Goal: Obtain resource: Obtain resource

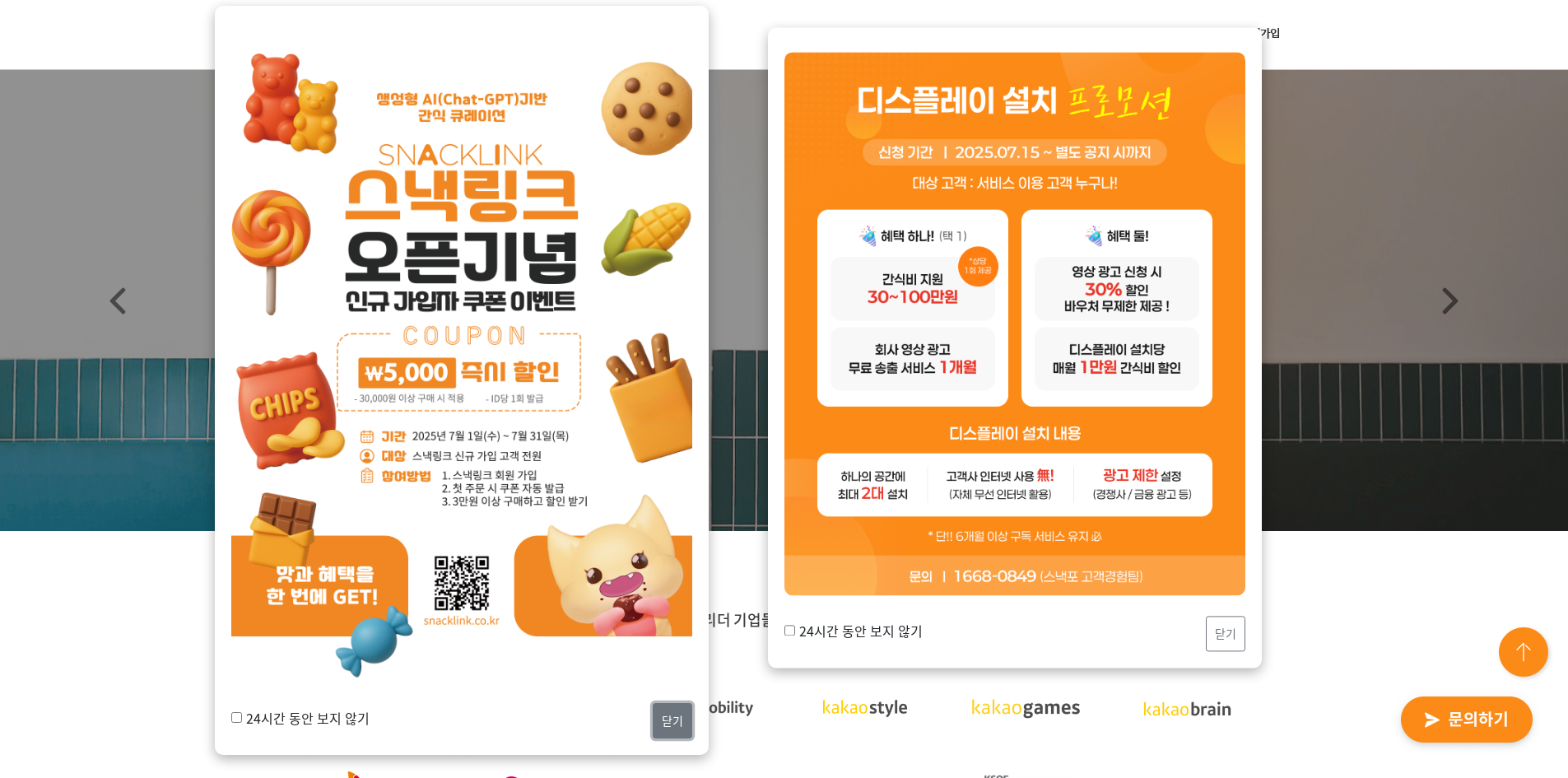
click at [676, 715] on button "닫기" at bounding box center [672, 720] width 39 height 35
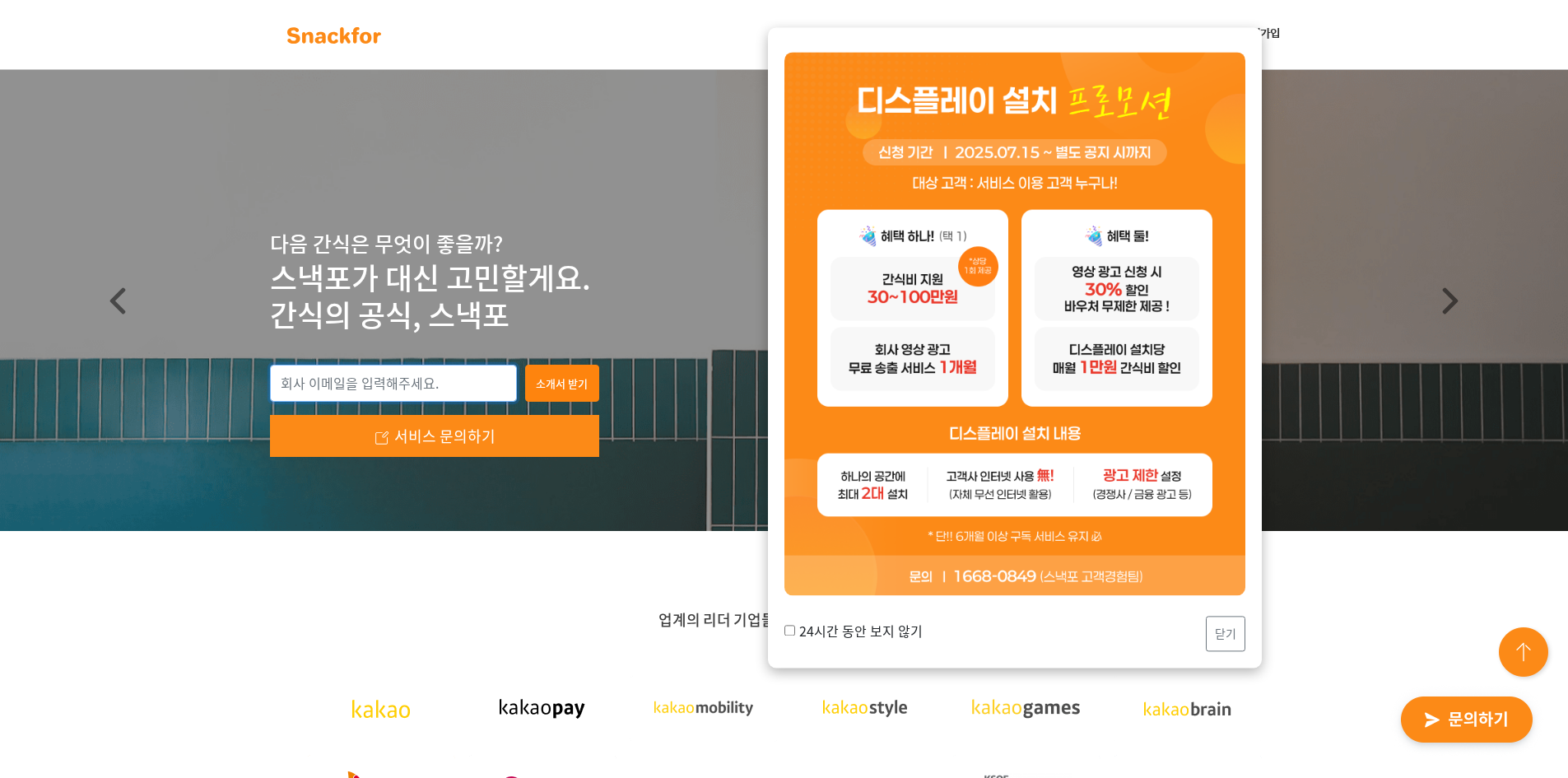
click at [358, 388] on input "email" at bounding box center [393, 383] width 247 height 38
type input "ㄹ"
type input "fox@helloworldlabs.kr"
click at [547, 374] on button "소개서 받기" at bounding box center [562, 383] width 74 height 38
type input "fox@helloworldlabs.kr"
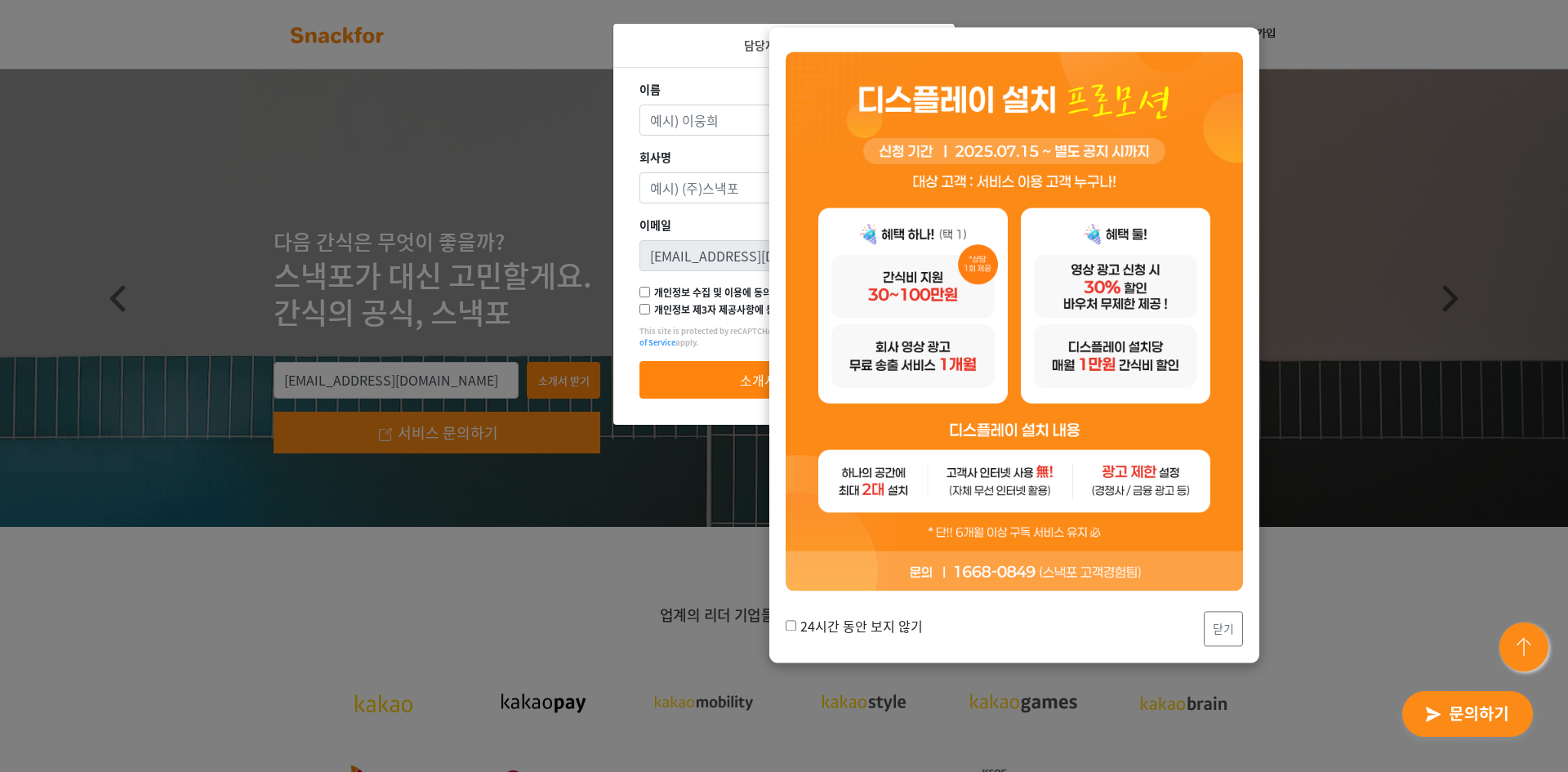
click at [719, 56] on div "담당자 정보 ×" at bounding box center [784, 46] width 341 height 44
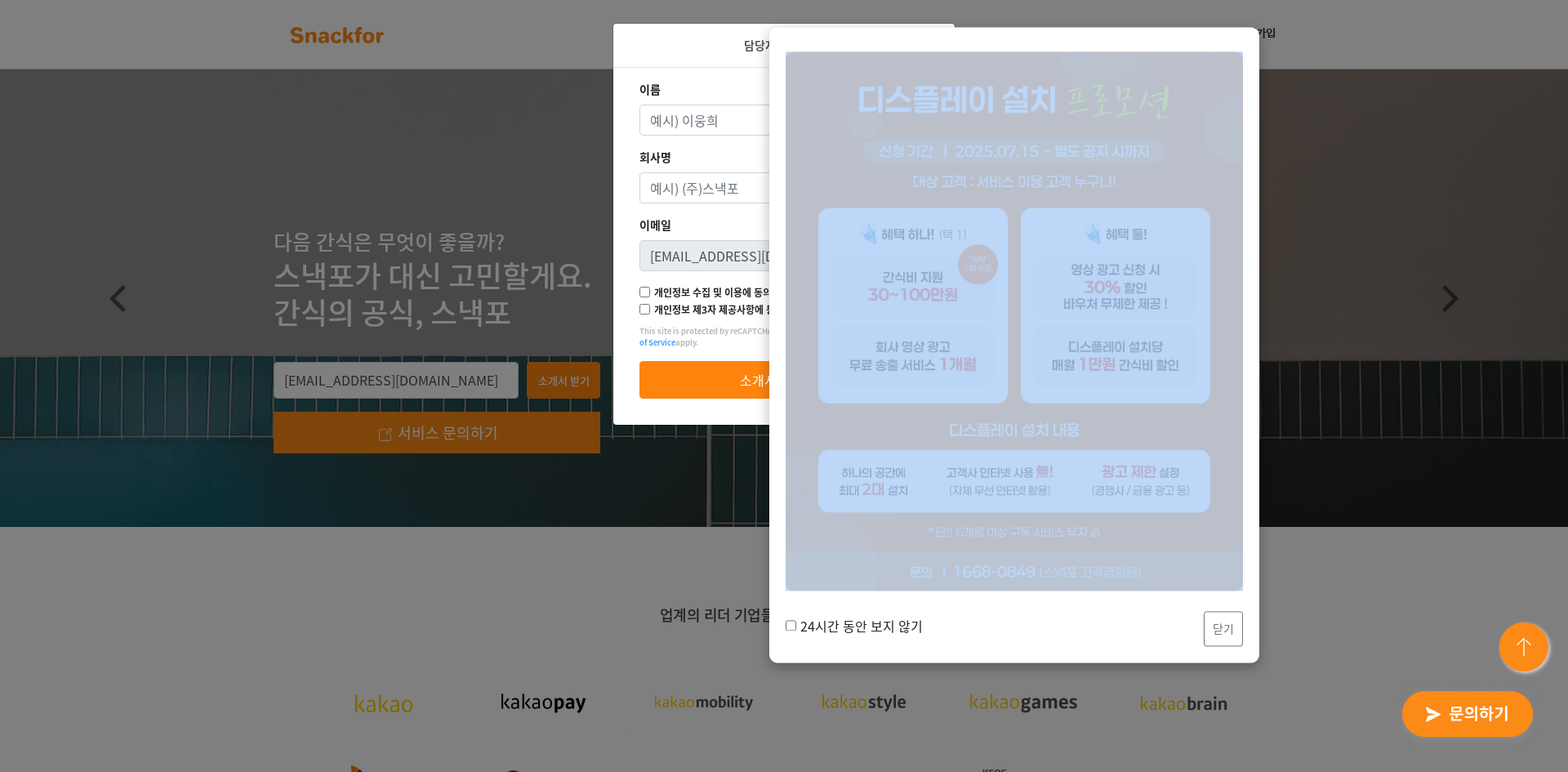
drag, startPoint x: 1051, startPoint y: 42, endPoint x: 1196, endPoint y: 127, distance: 168.1
click at [1196, 127] on div "24시간 동안 보지 않기 닫기" at bounding box center [1014, 344] width 490 height 635
click at [1106, 189] on img at bounding box center [1015, 321] width 457 height 539
click at [1221, 637] on button "닫기" at bounding box center [1223, 628] width 39 height 35
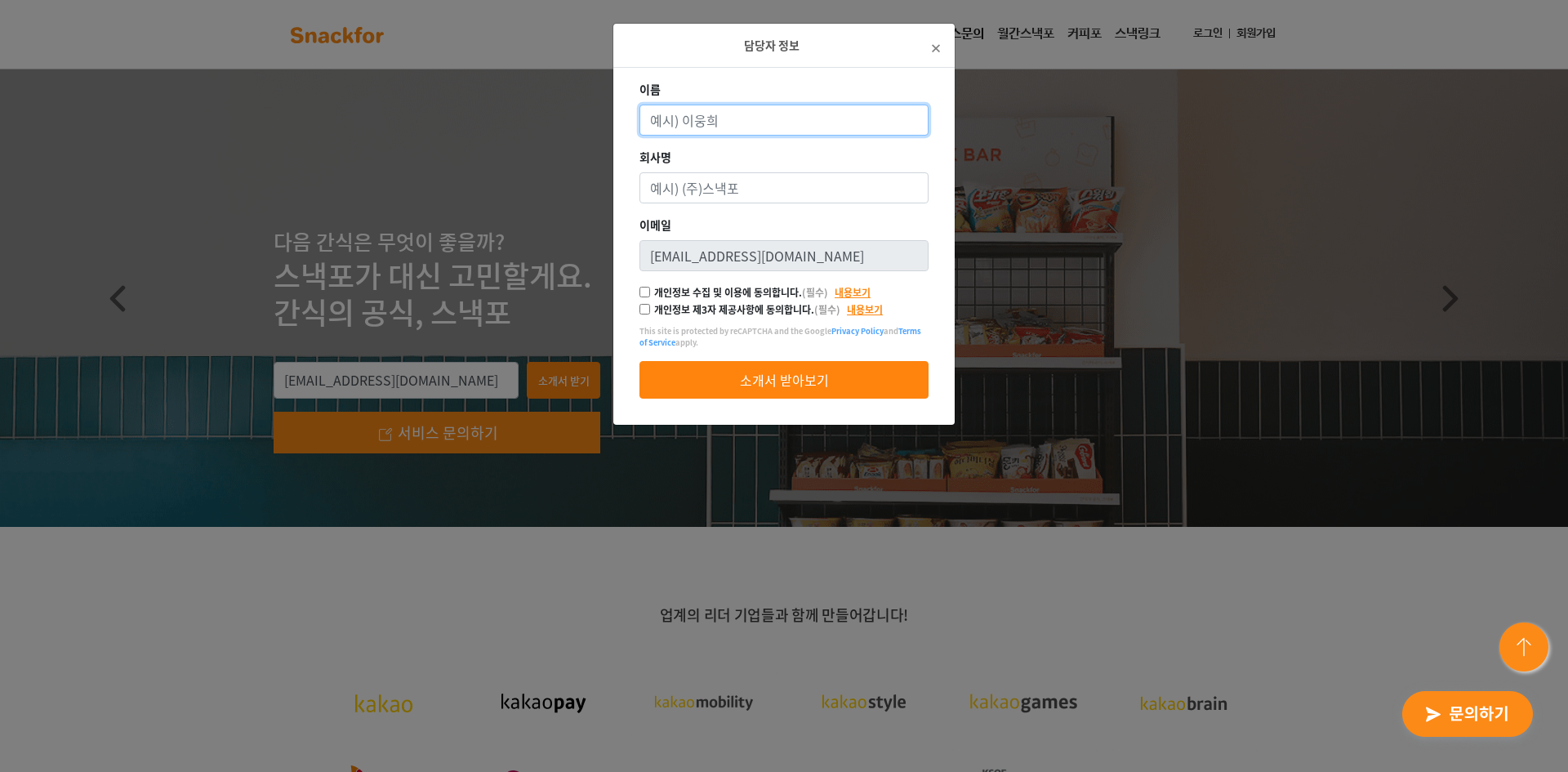
click at [694, 125] on input "이름" at bounding box center [783, 120] width 289 height 31
type input "r"
type input "김혜미"
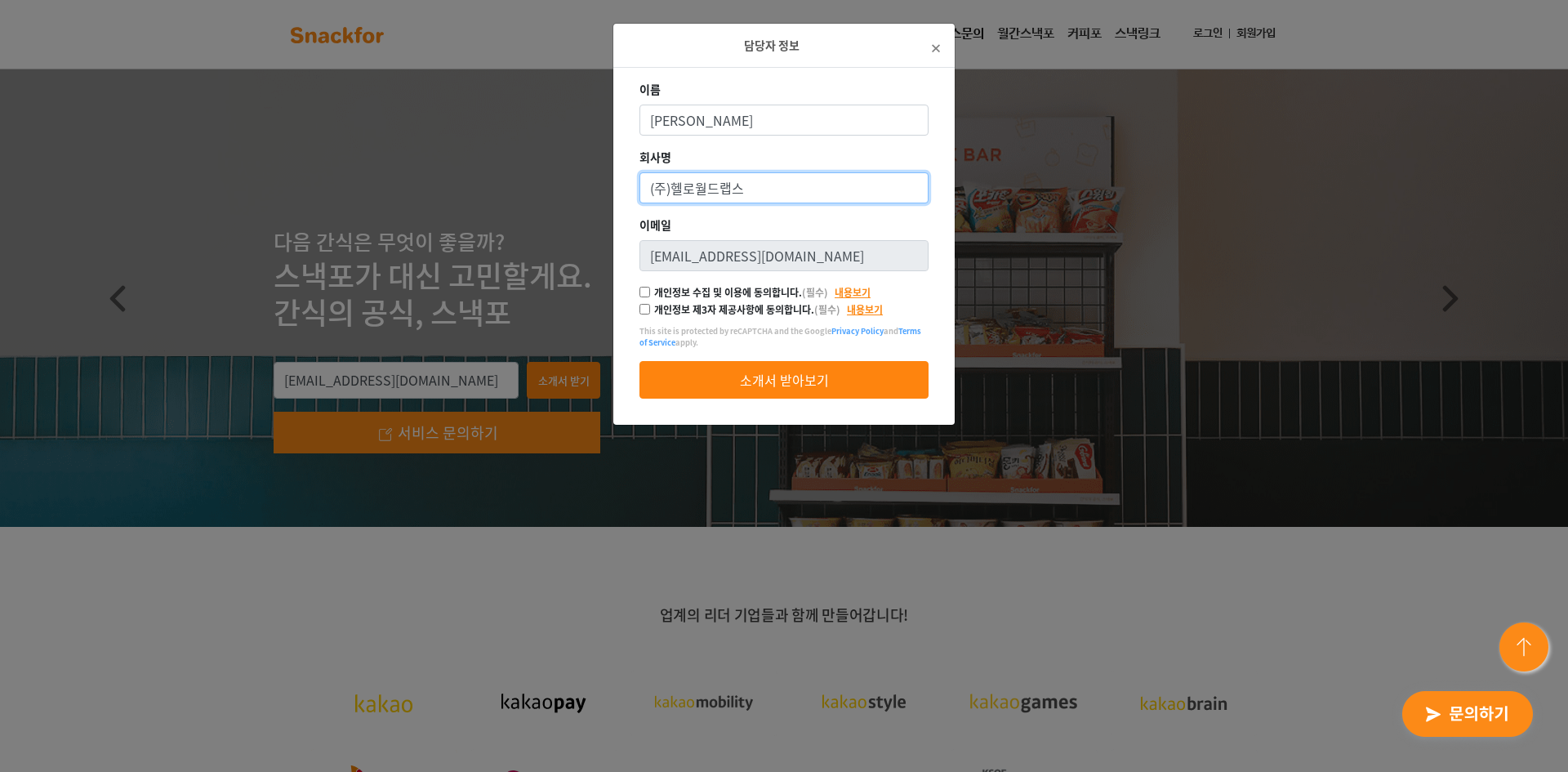
type input "(주)헬로월드랩스"
click at [638, 294] on div "이름 김혜미 회사명 (주)헬로월드랩스 이메일 fox@helloworldlabs.kr 개인정보 수집 및 이용에 동의합니다. (필수) 내용보기 개…" at bounding box center [784, 208] width 341 height 280
click at [644, 292] on input "개인정보 수집 및 이용에 동의합니다. (필수)" at bounding box center [645, 292] width 11 height 11
checkbox input "true"
click at [642, 310] on input "개인정보 제3자 제공사항에 동의합니다. (필수)" at bounding box center [645, 309] width 11 height 11
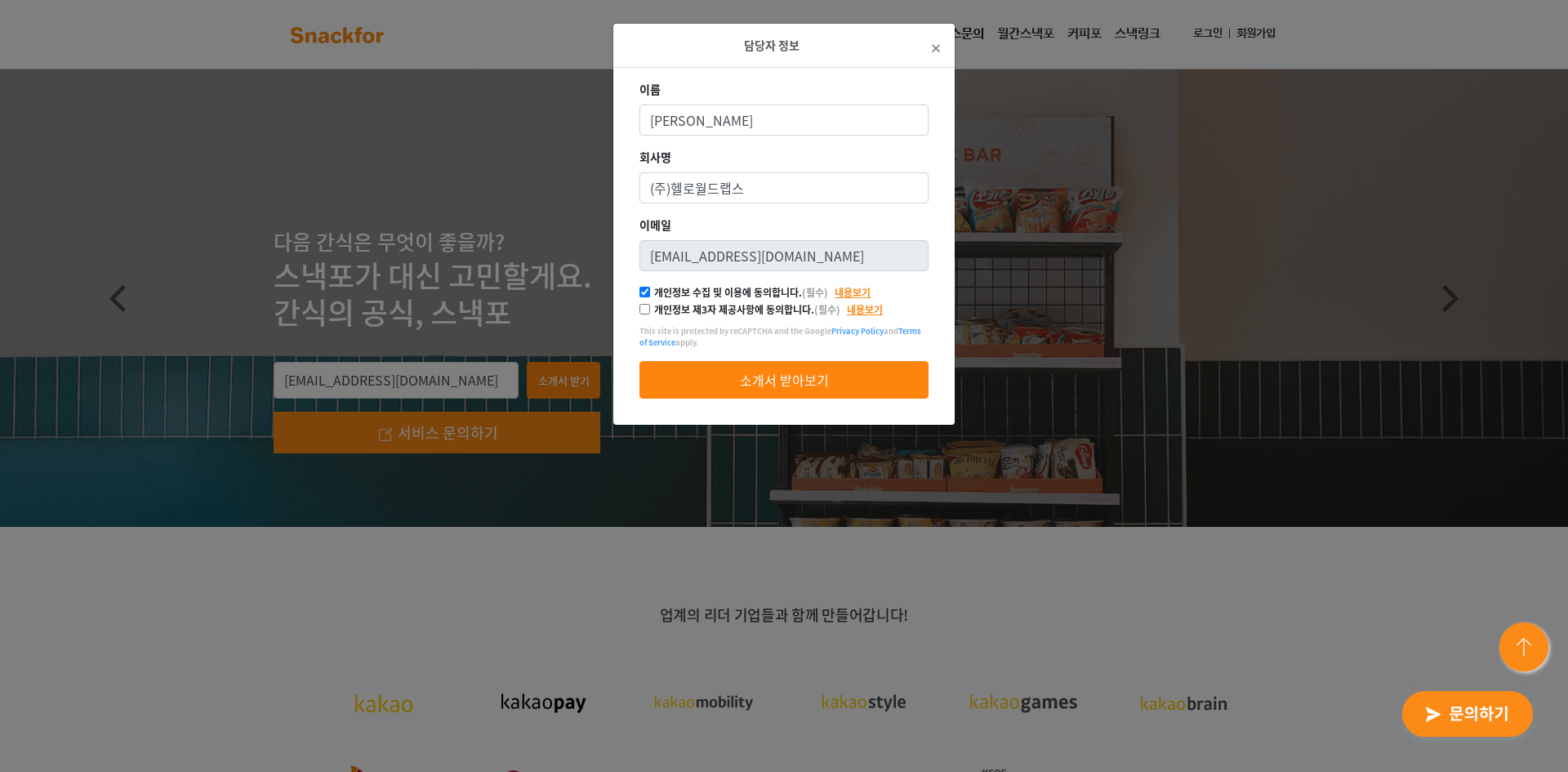
checkbox input "true"
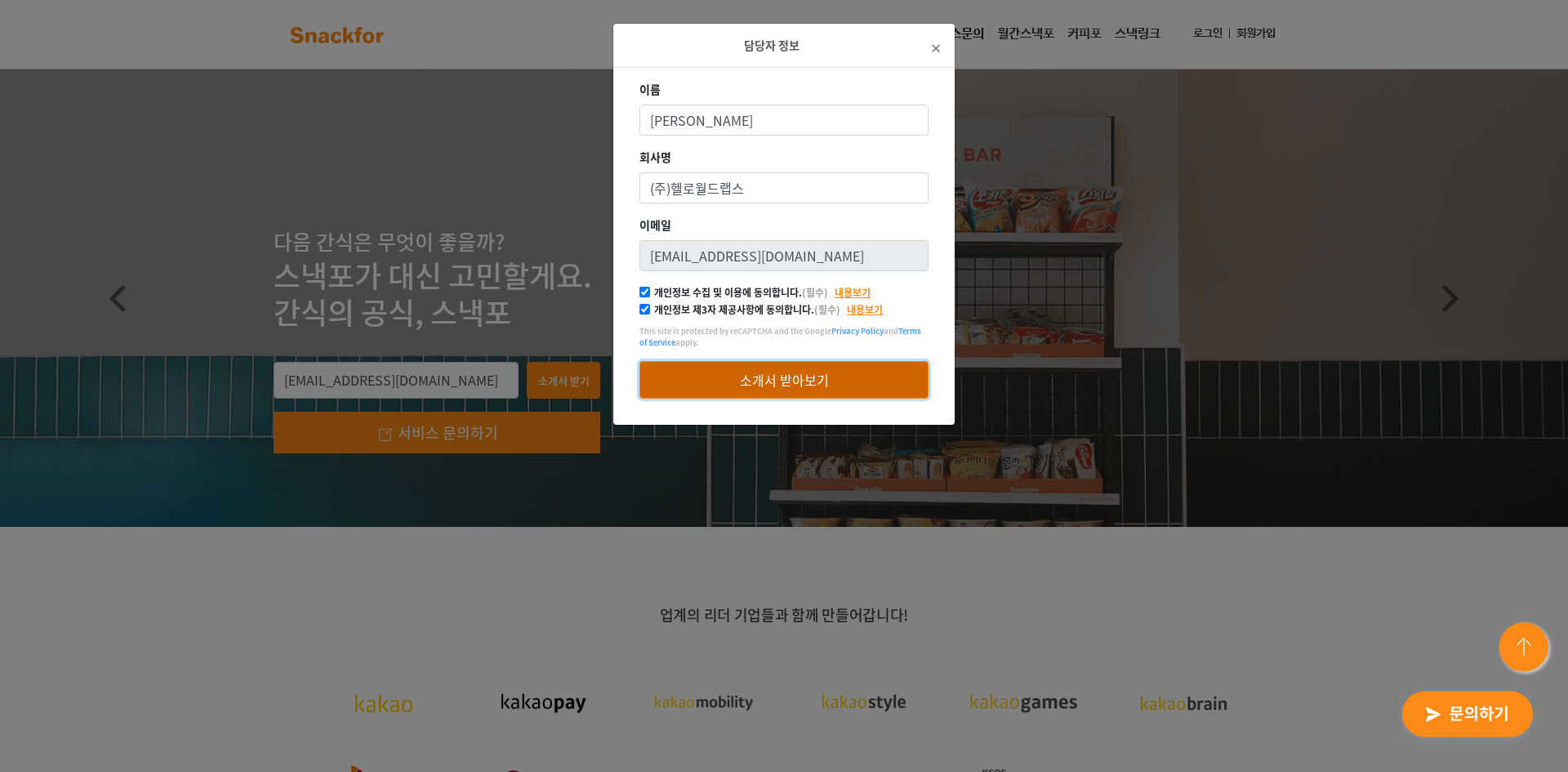
click at [768, 382] on button "소개서 받아보기" at bounding box center [783, 379] width 289 height 38
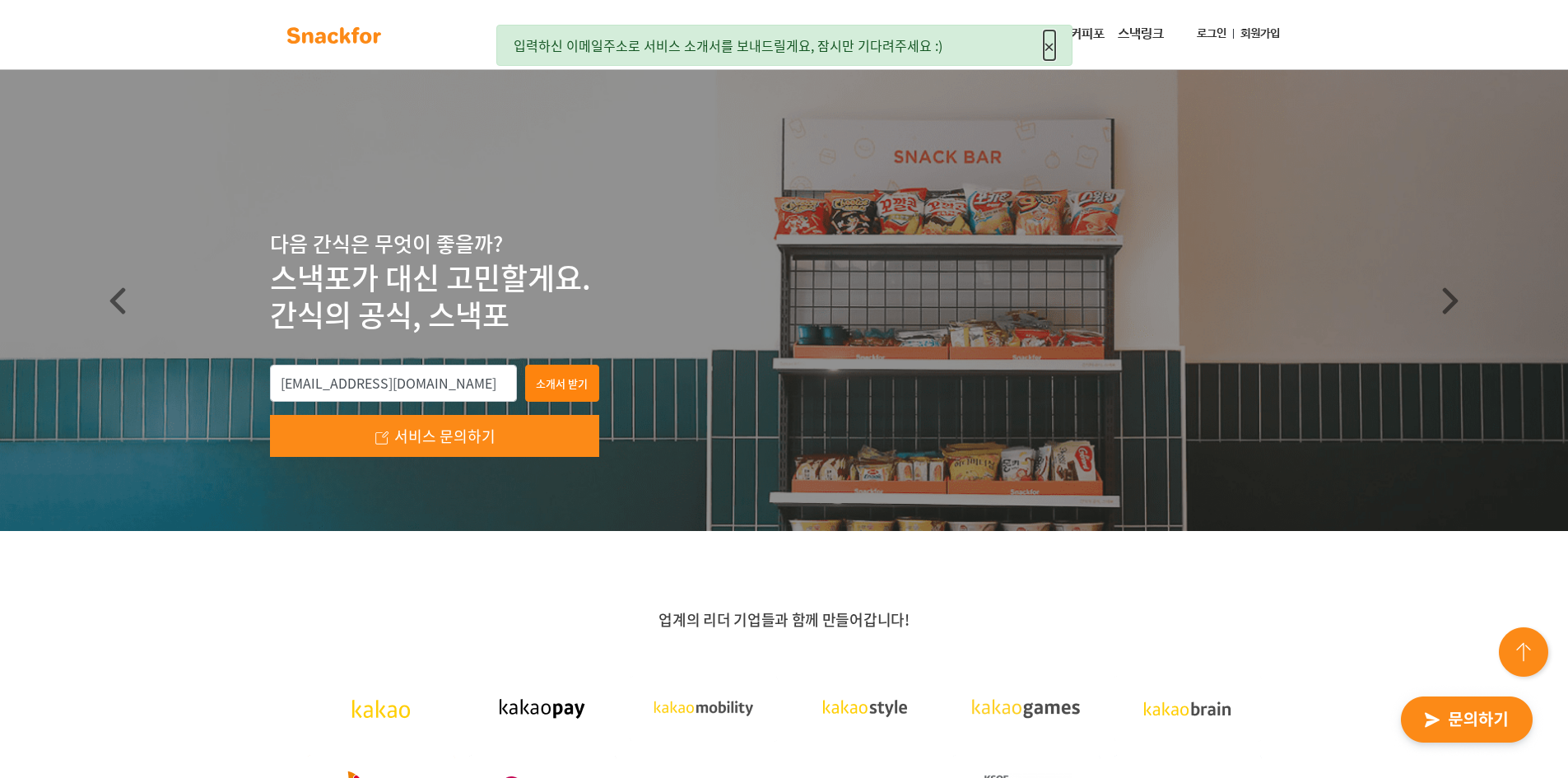
click at [1051, 53] on span "×" at bounding box center [1049, 46] width 11 height 30
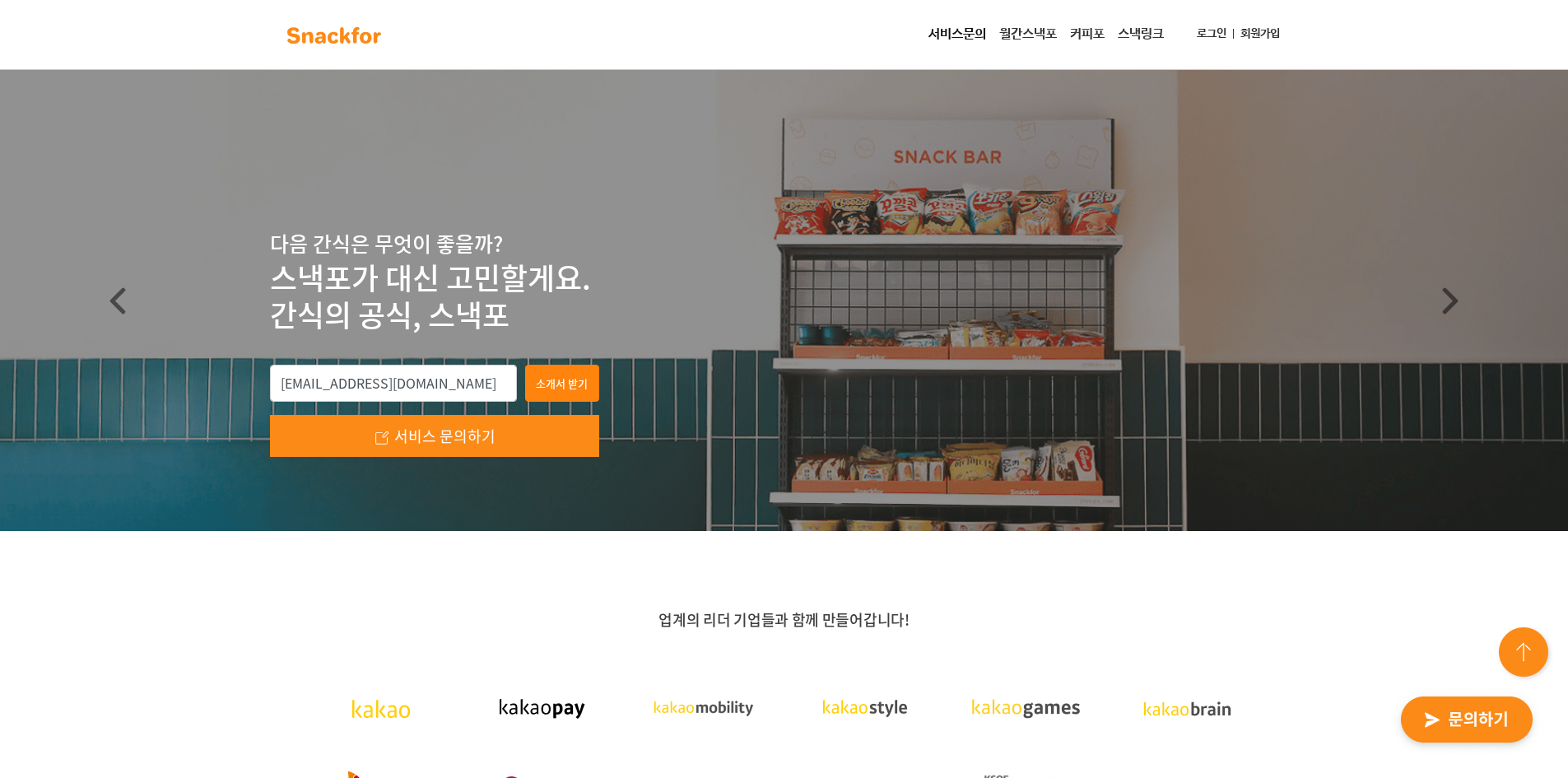
click at [1032, 30] on link "월간스낵포" at bounding box center [1028, 33] width 71 height 33
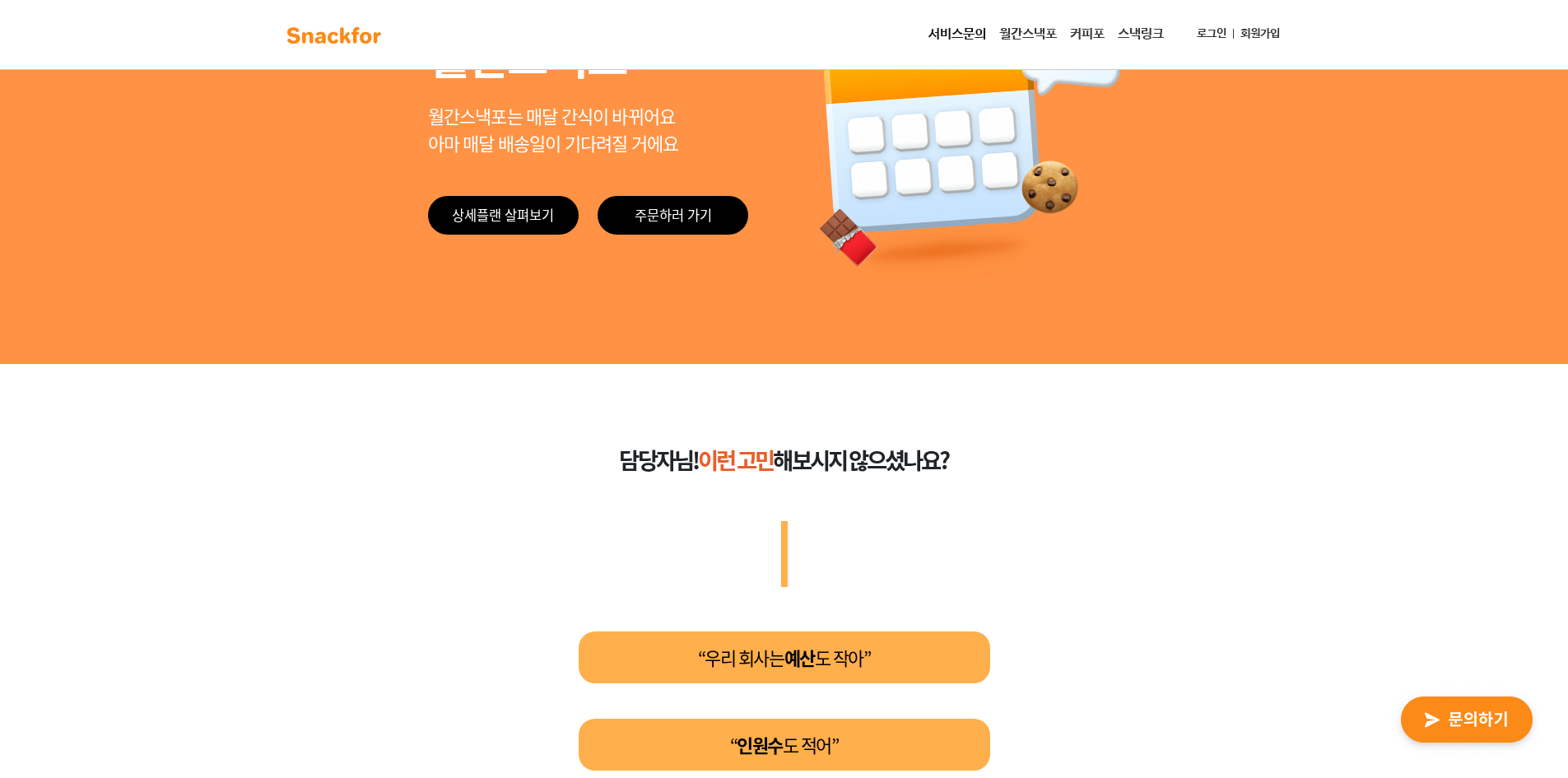
scroll to position [165, 0]
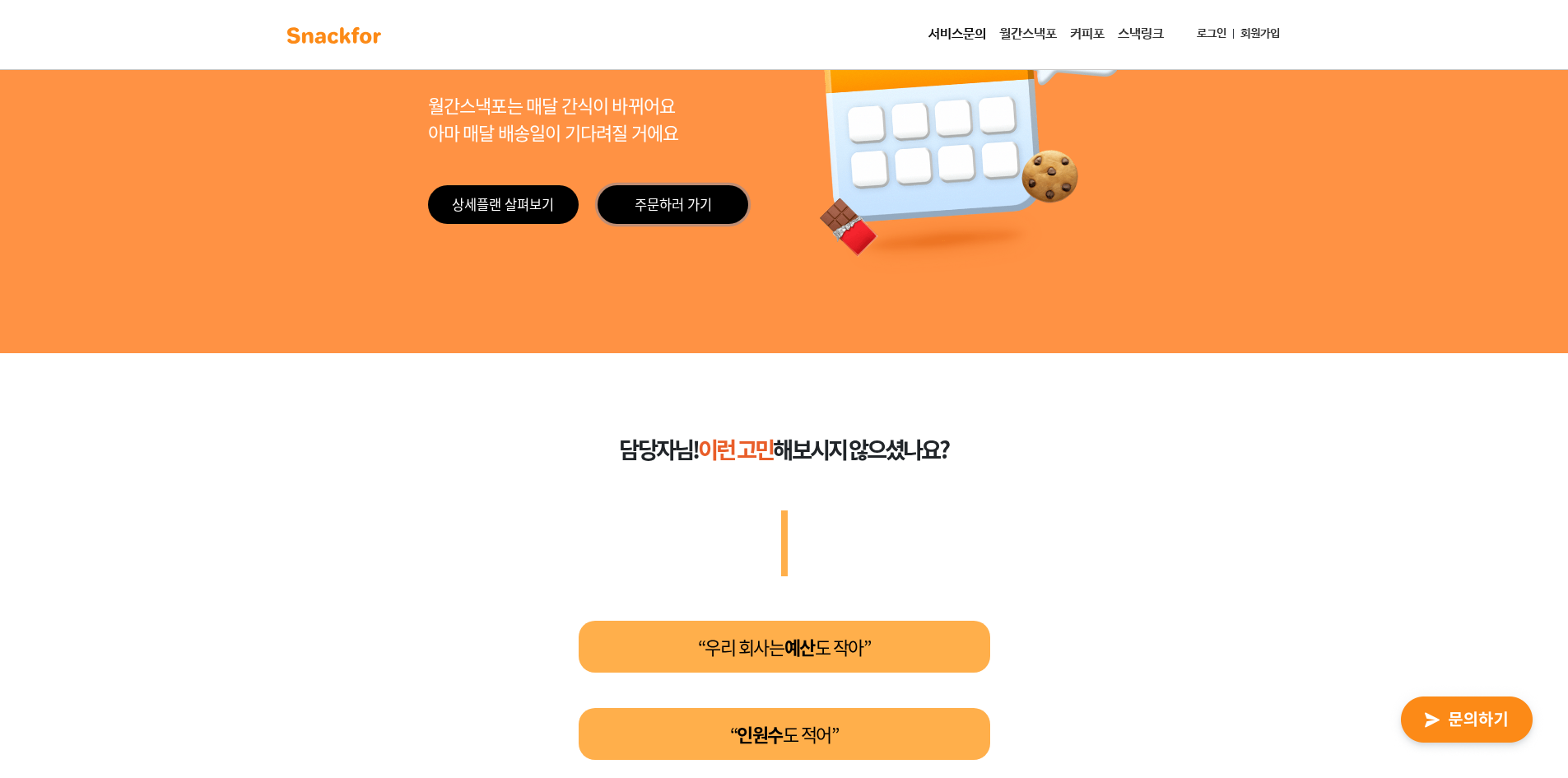
click at [681, 202] on link "주문하러 가기" at bounding box center [673, 204] width 151 height 39
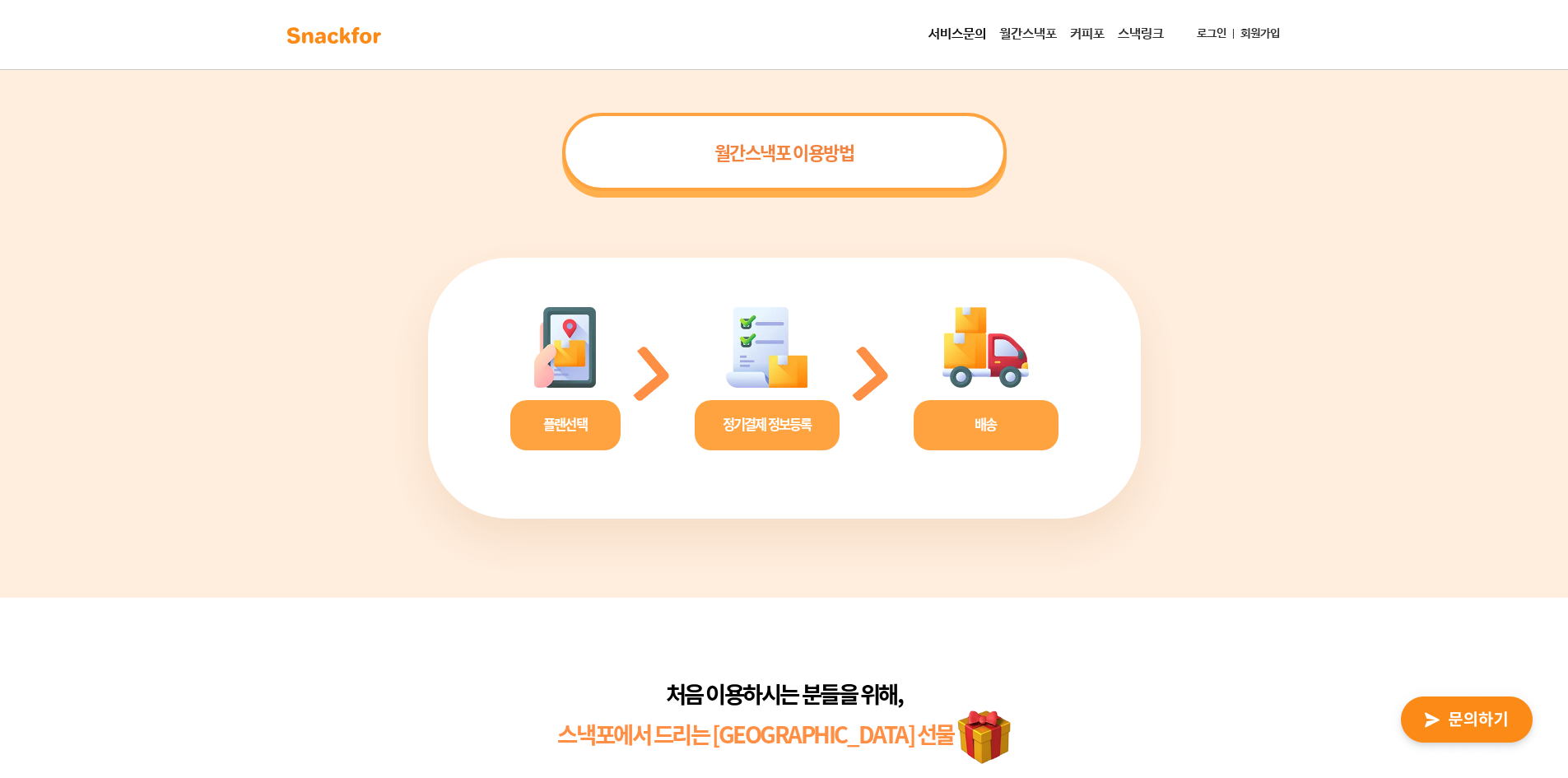
scroll to position [3291, 0]
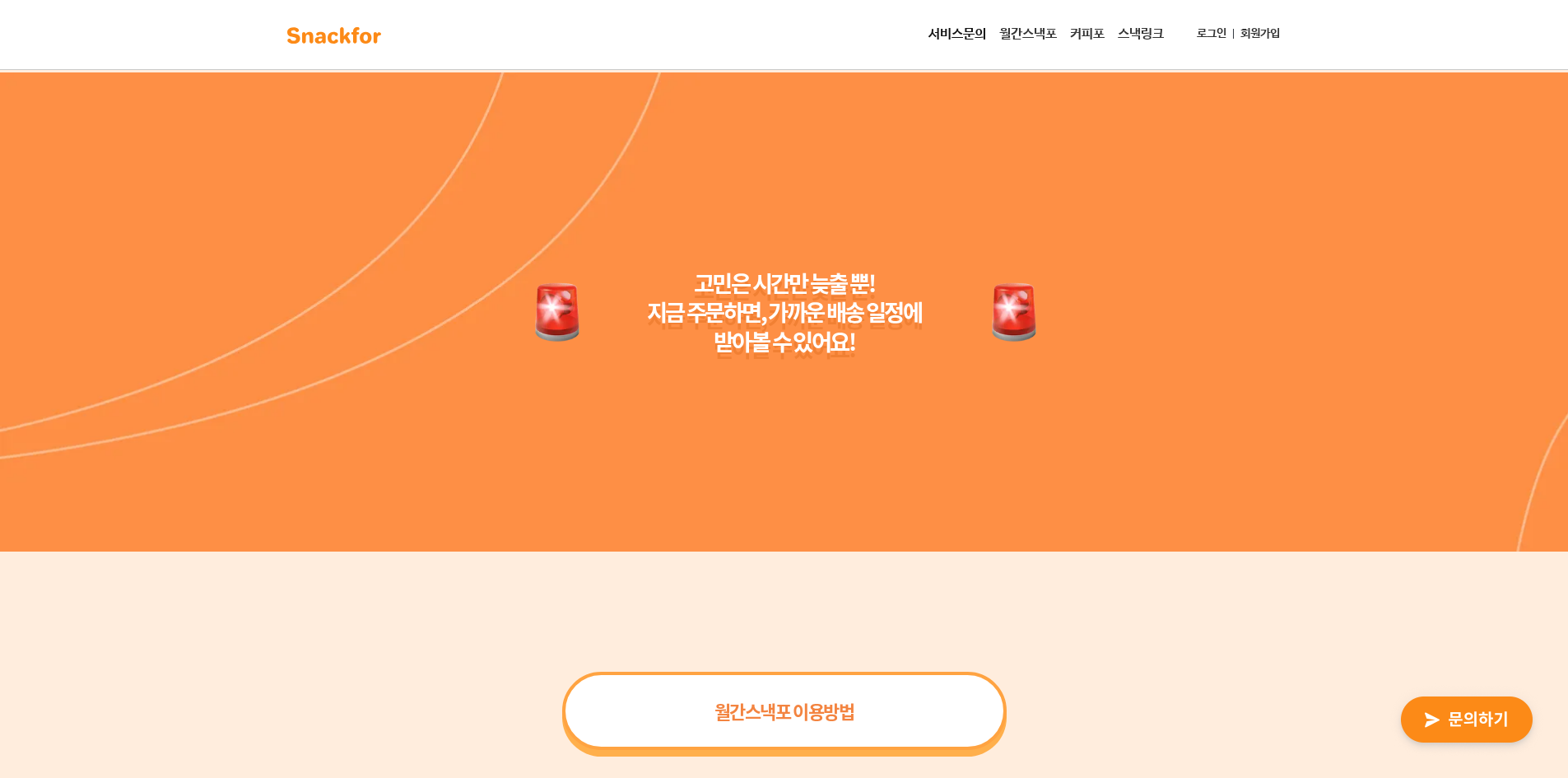
scroll to position [2546, 0]
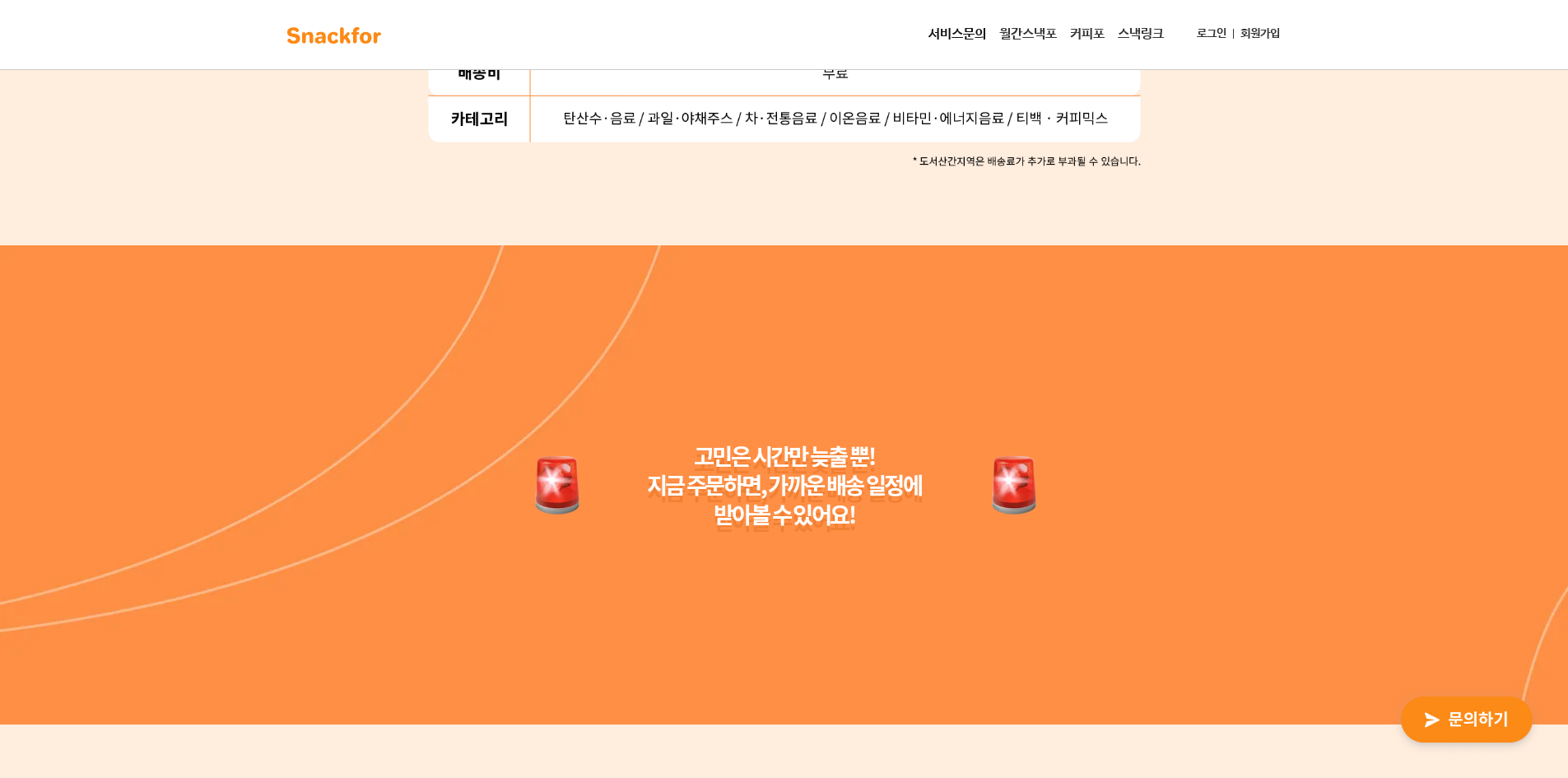
click at [1092, 40] on link "커피포" at bounding box center [1087, 33] width 47 height 33
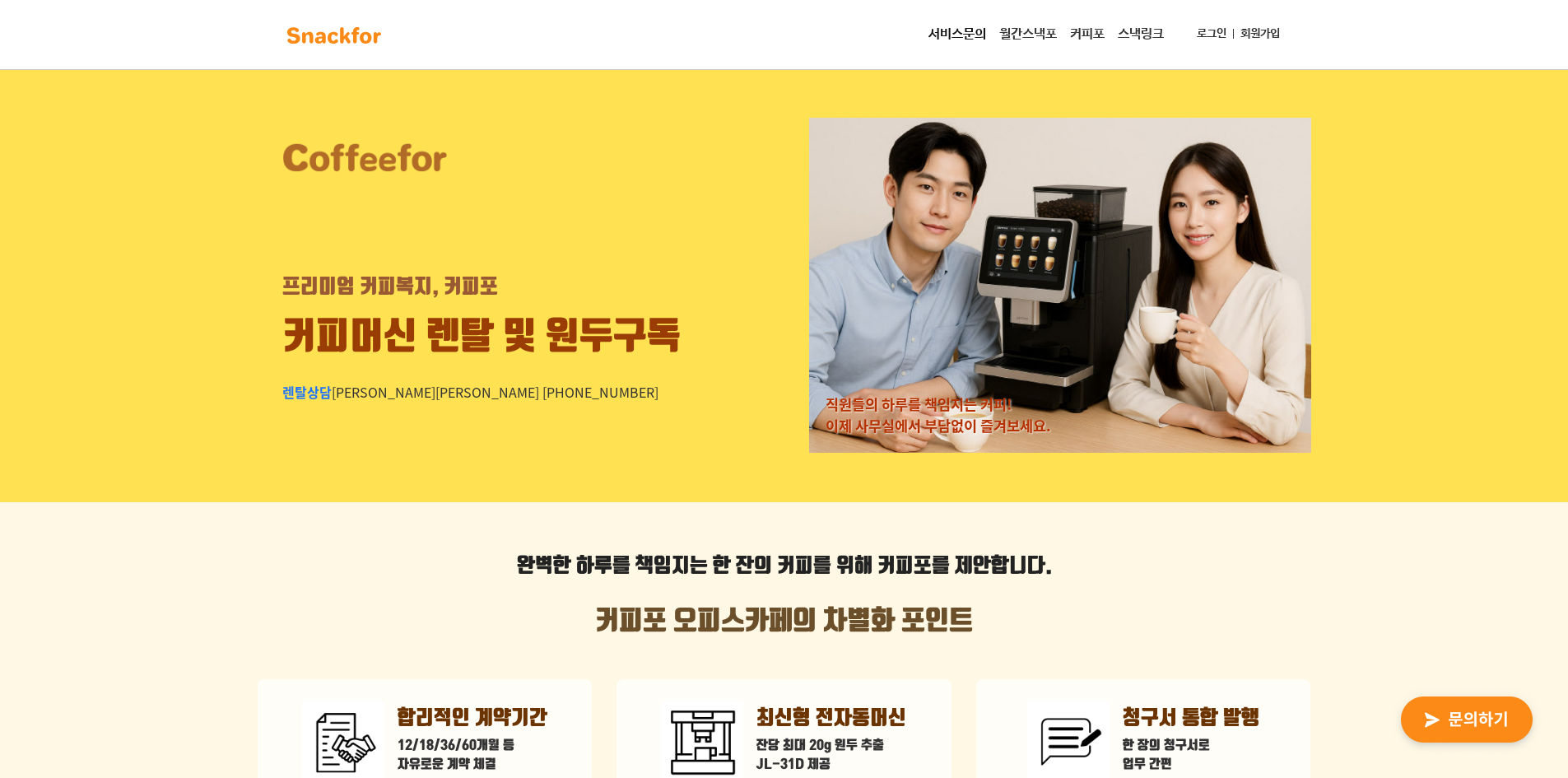
click at [1043, 30] on link "월간스낵포" at bounding box center [1028, 33] width 71 height 33
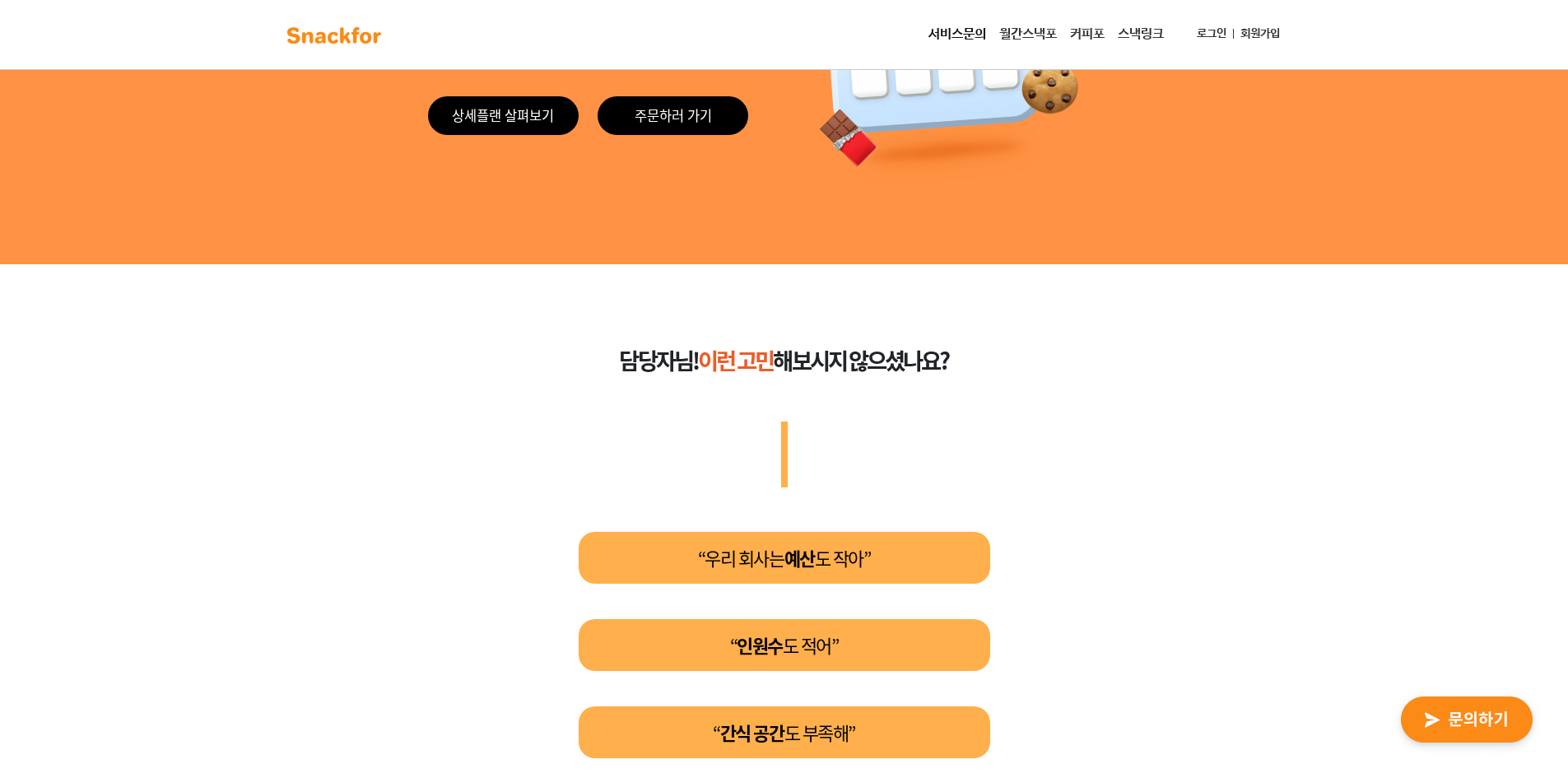
scroll to position [83, 0]
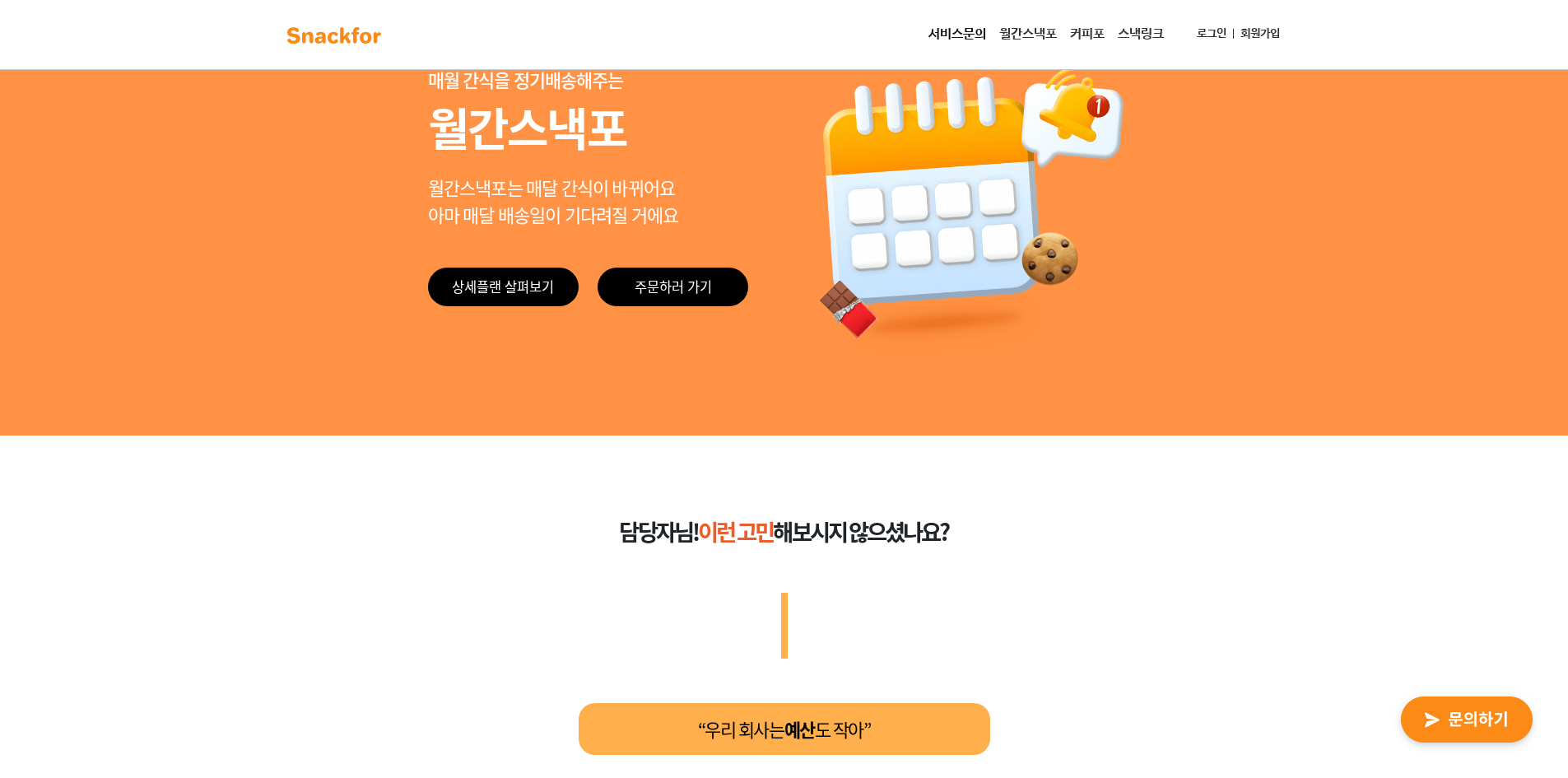
click at [1135, 39] on link "스낵링크" at bounding box center [1140, 33] width 59 height 33
click at [1144, 28] on link "스낵링크" at bounding box center [1140, 33] width 59 height 33
